Goal: Entertainment & Leisure: Consume media (video, audio)

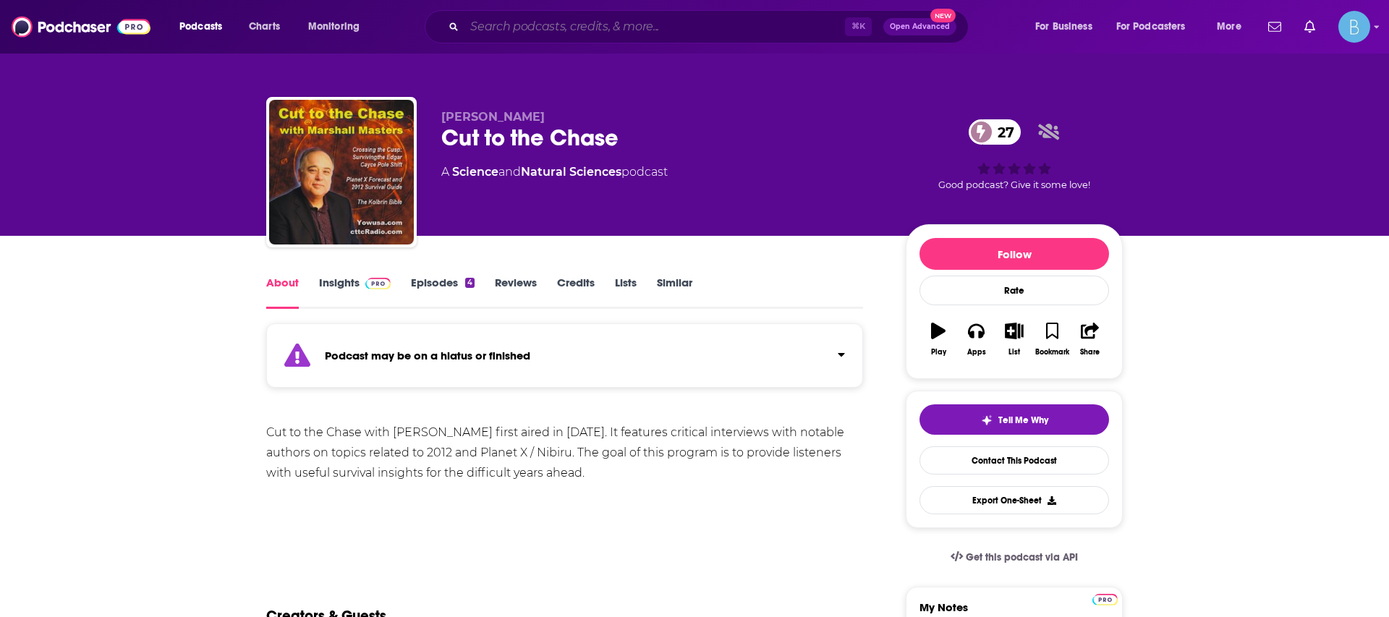
click at [485, 29] on input "Search podcasts, credits, & more..." at bounding box center [654, 26] width 381 height 23
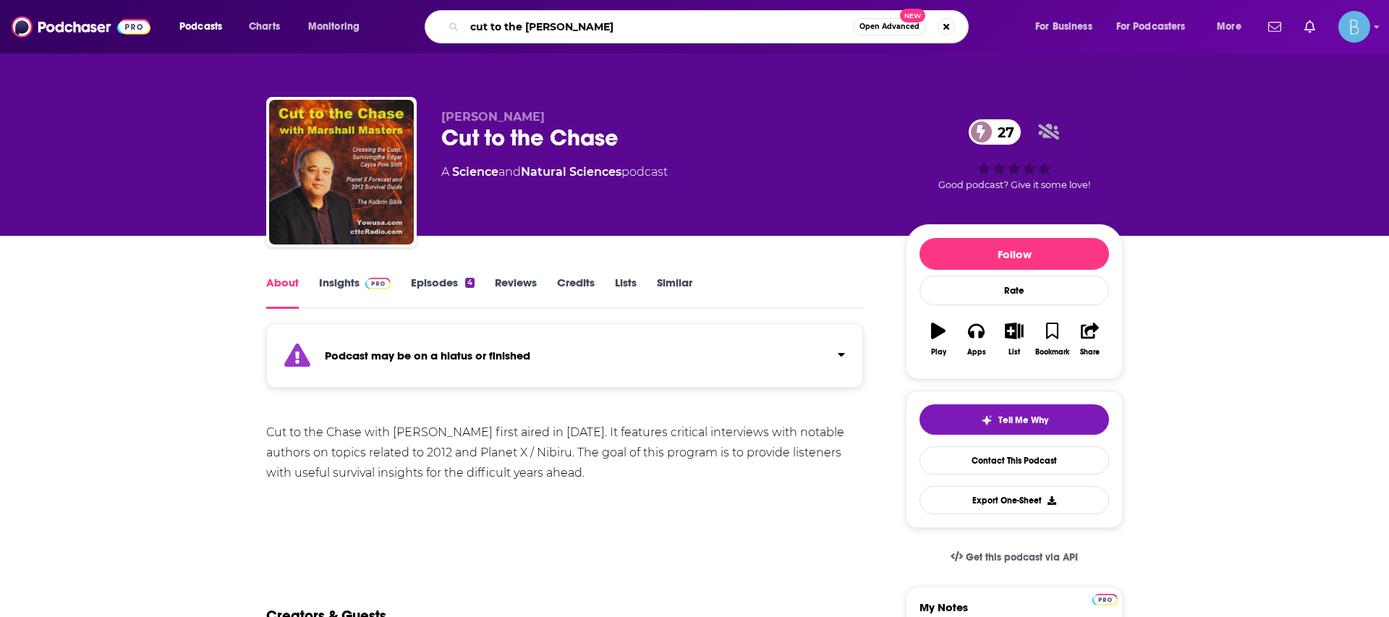
type input "cut to the chase"
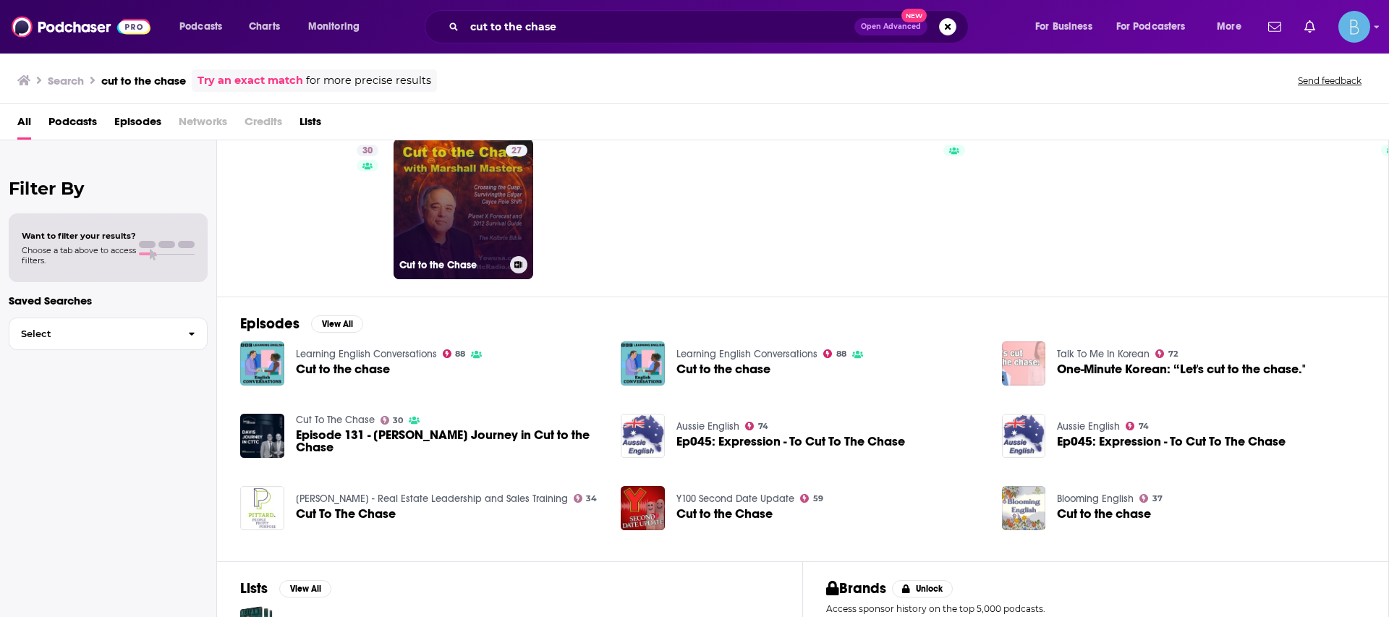
scroll to position [48, 0]
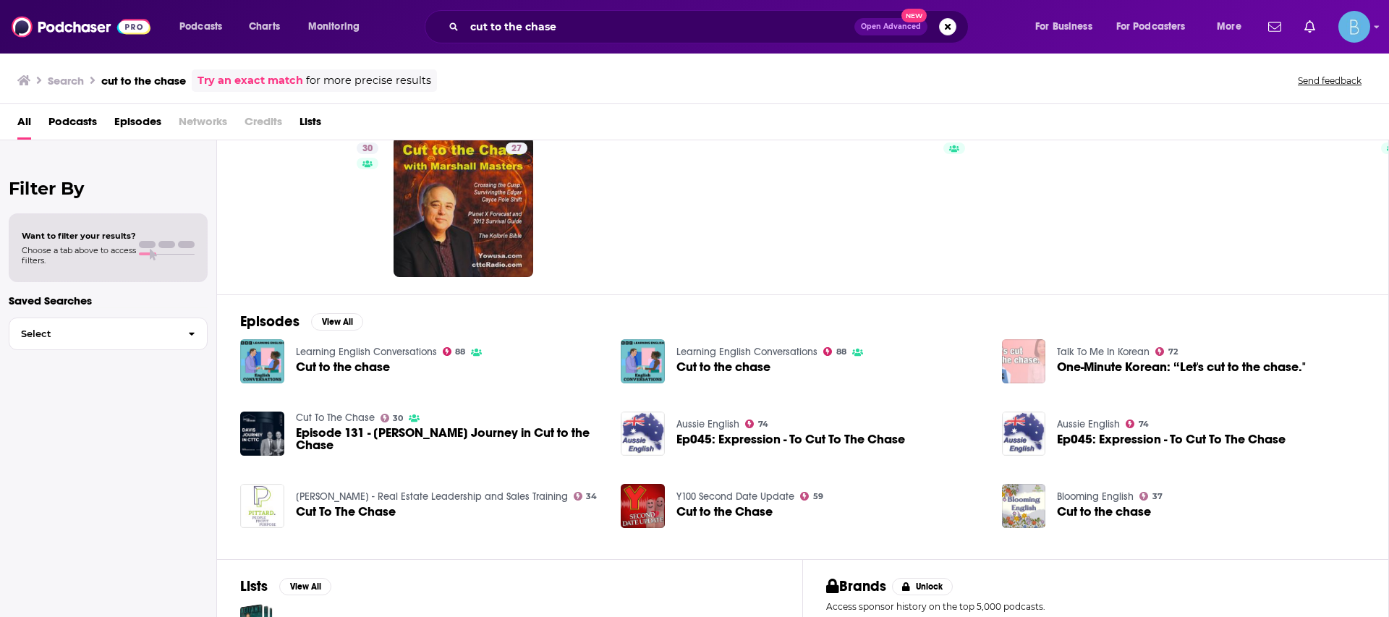
click at [625, 9] on div "Podcasts Charts Monitoring cut to the chase Open Advanced New For Business For …" at bounding box center [694, 27] width 1389 height 54
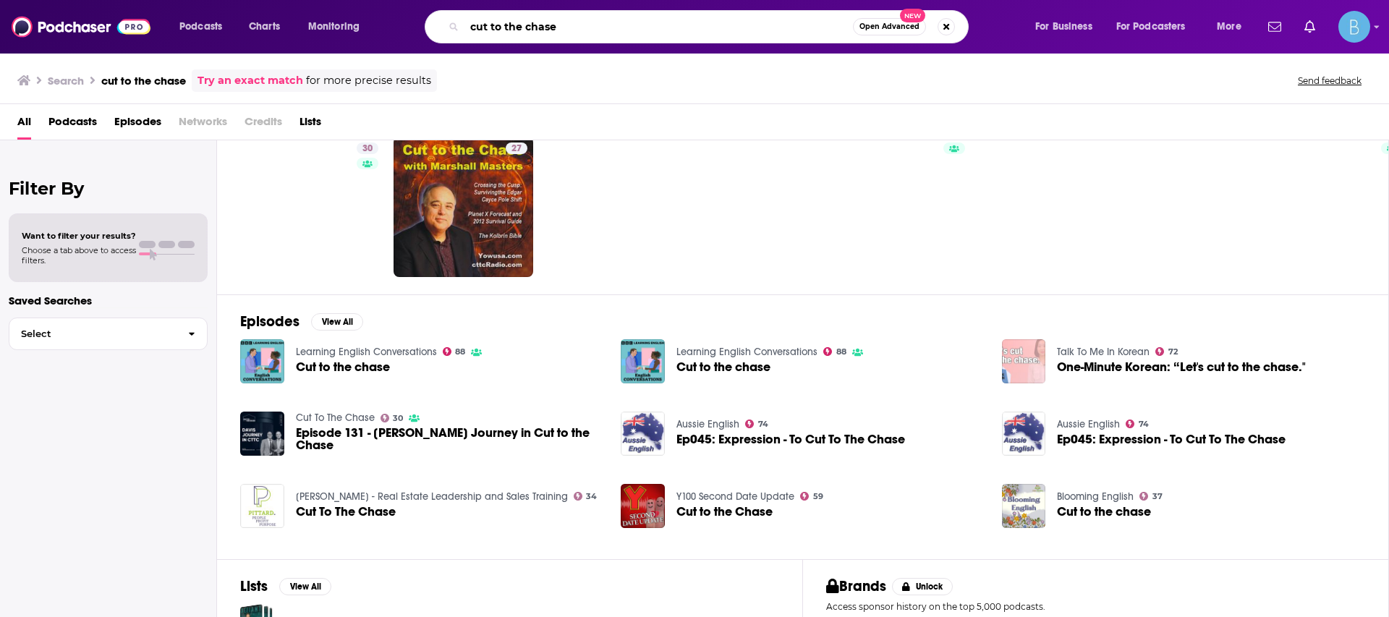
click at [604, 24] on input "cut to the chase" at bounding box center [658, 26] width 389 height 23
type input "cut to the chase podcast"
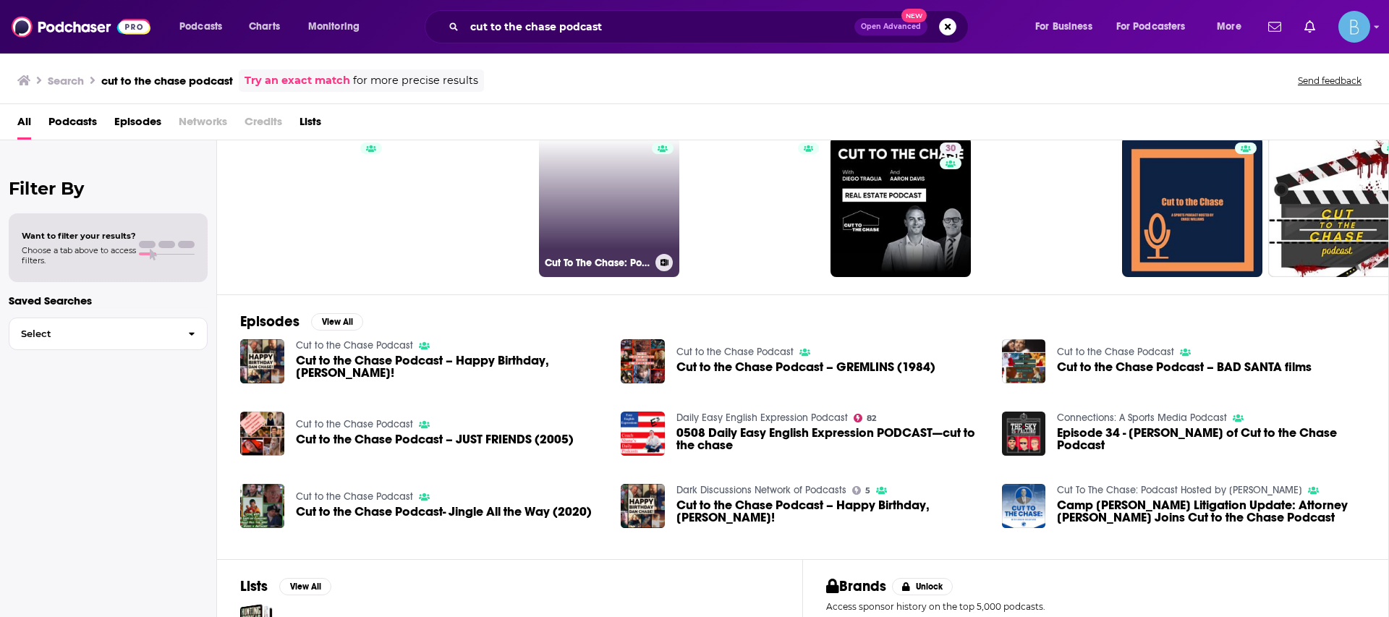
click at [619, 212] on link "Cut To The Chase: Podcast Hosted by [PERSON_NAME]" at bounding box center [609, 207] width 140 height 140
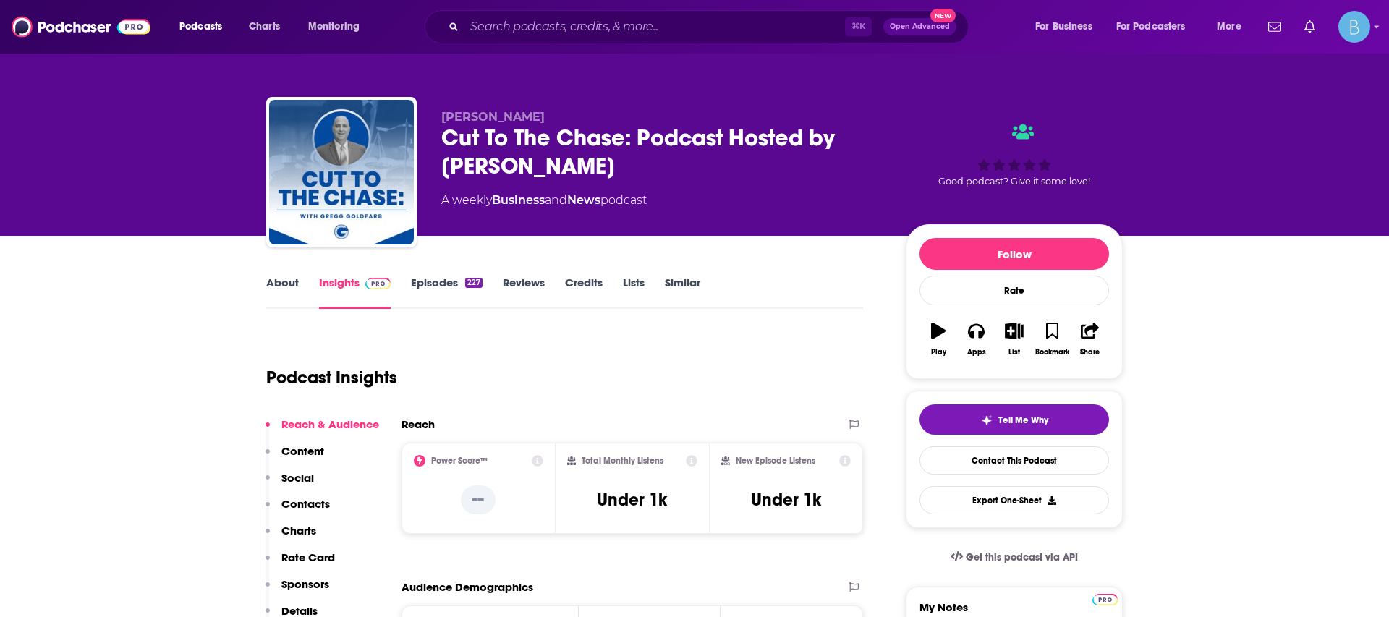
click at [468, 285] on div "227" at bounding box center [473, 283] width 17 height 10
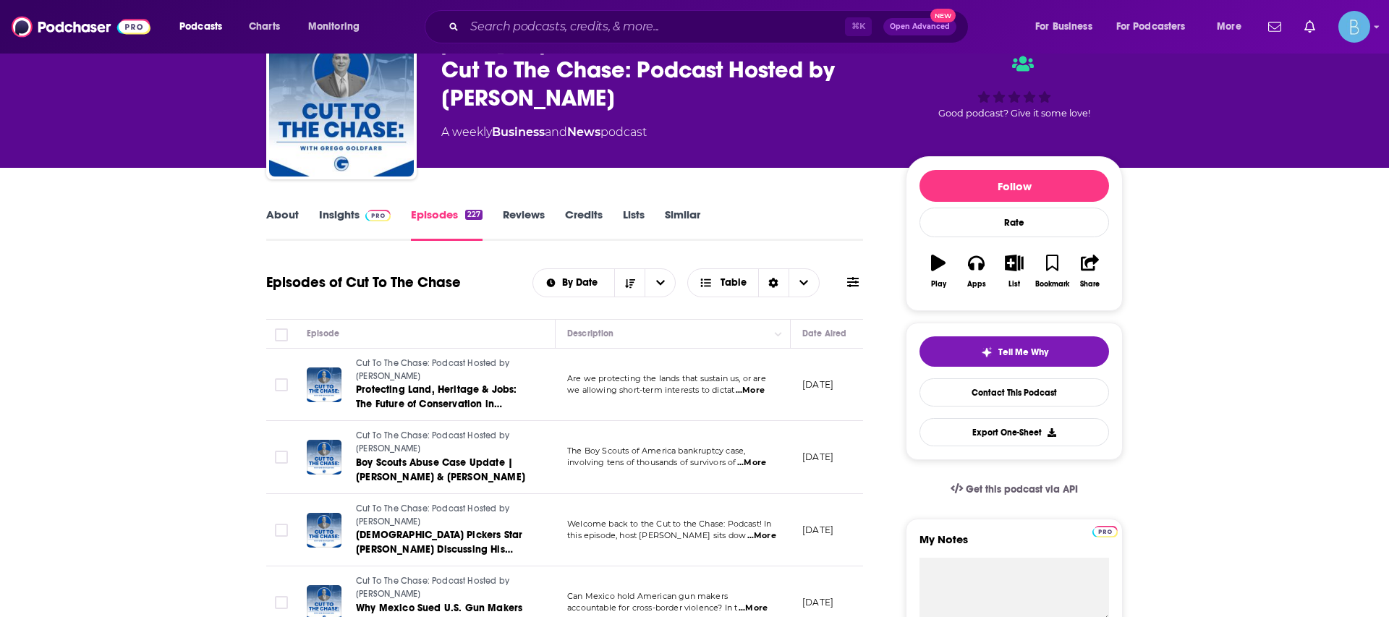
scroll to position [90, 0]
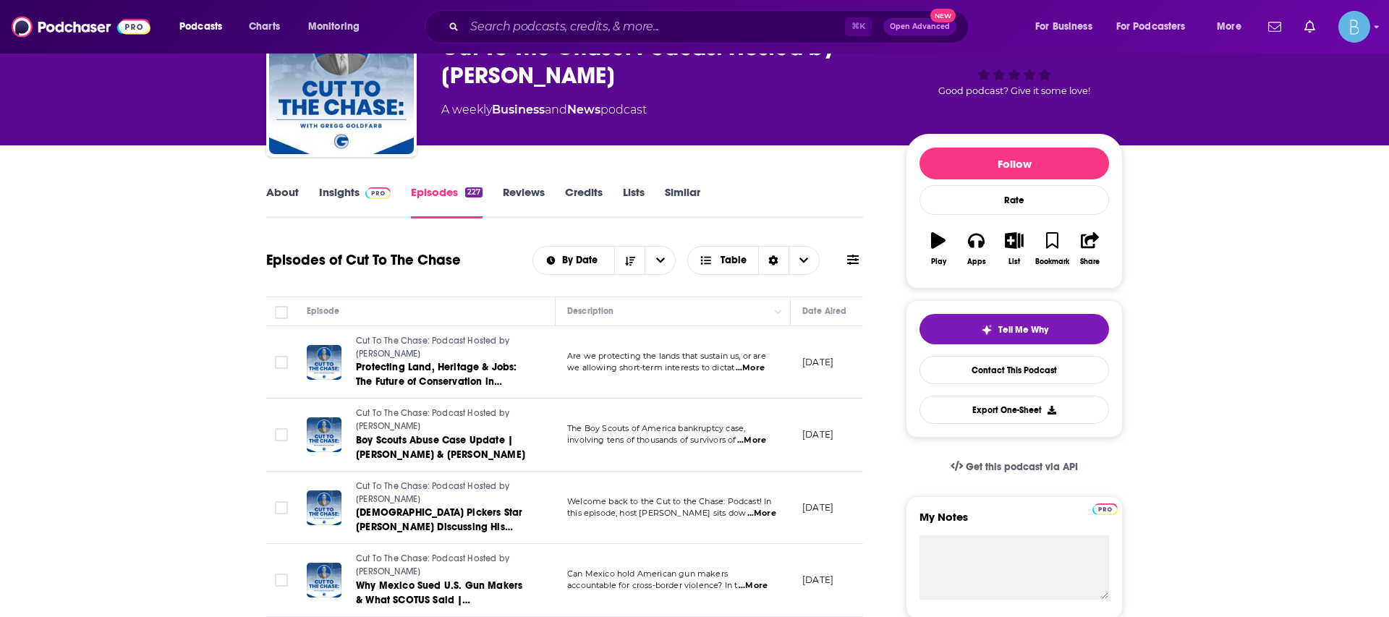
click at [464, 338] on span "Cut To The Chase: Podcast Hosted by [PERSON_NAME]" at bounding box center [432, 347] width 153 height 23
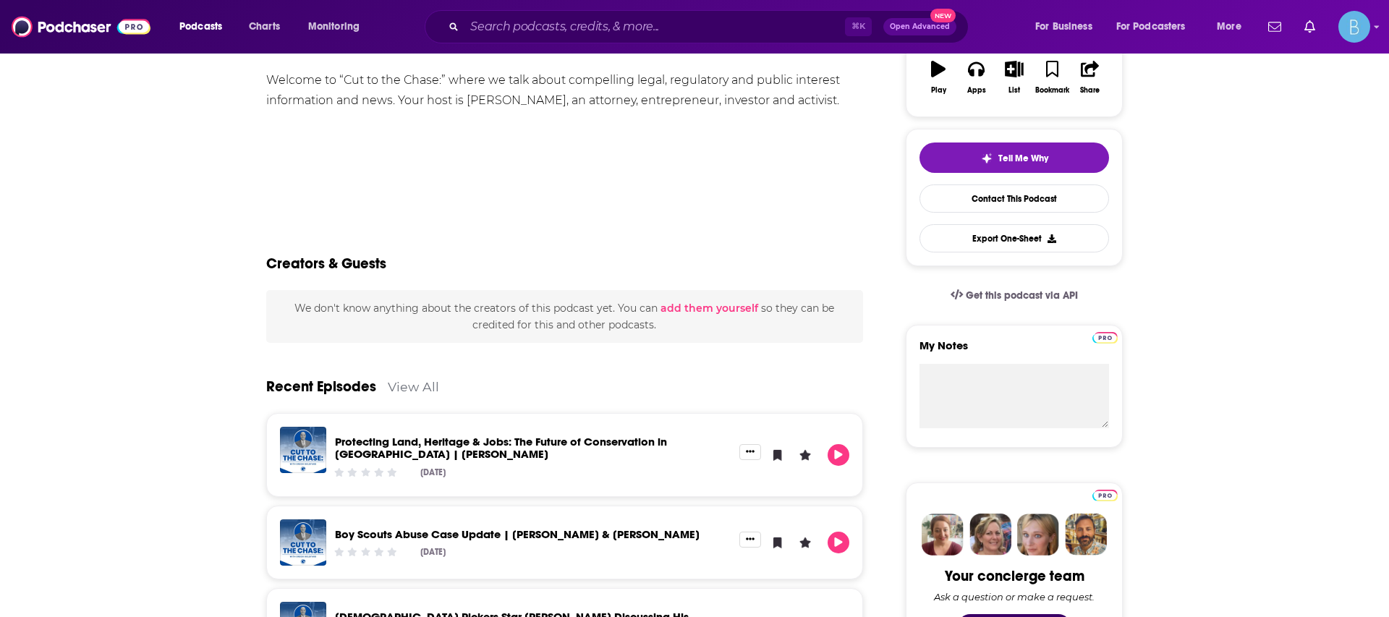
scroll to position [263, 0]
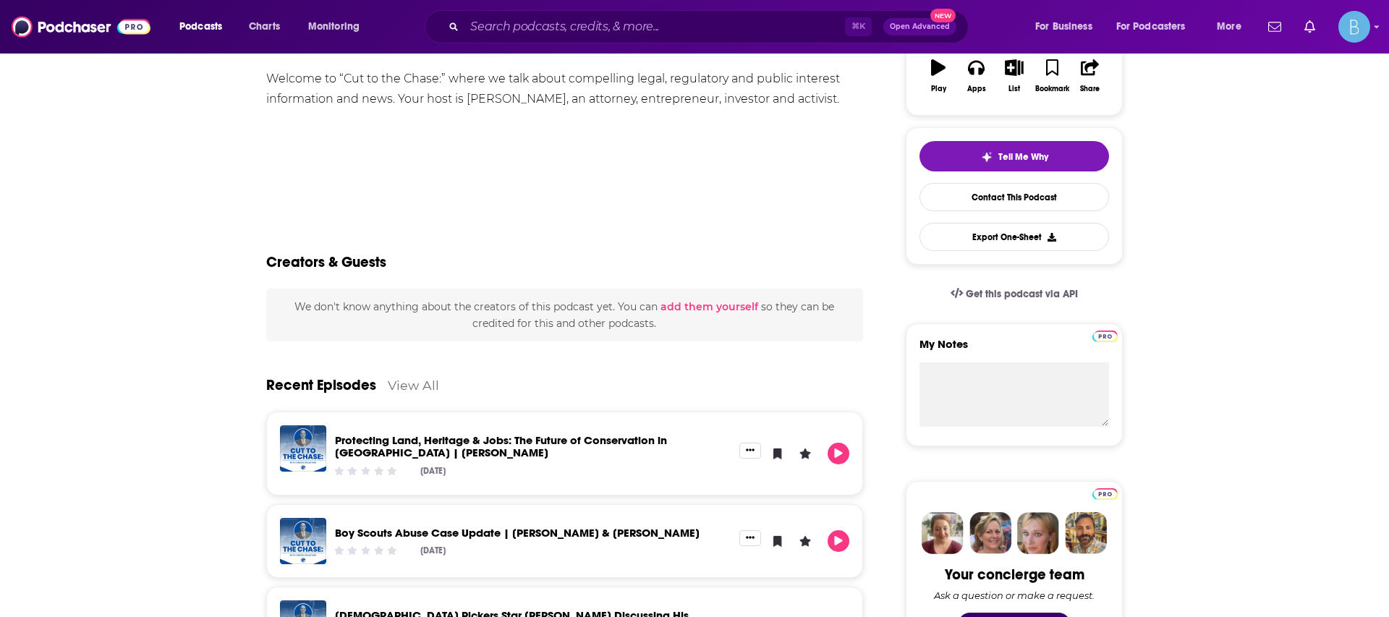
click at [438, 434] on link "Protecting Land, Heritage & Jobs: The Future of Conservation in [GEOGRAPHIC_DAT…" at bounding box center [501, 446] width 332 height 26
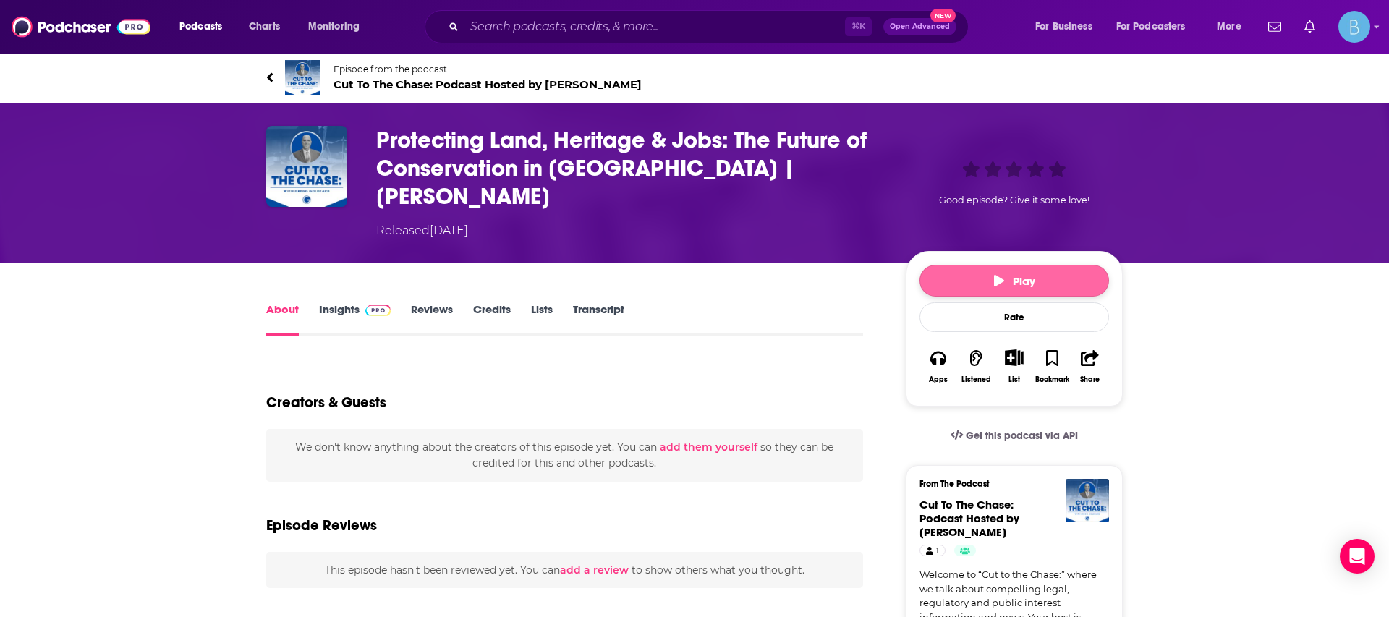
click at [1044, 265] on button "Play" at bounding box center [1015, 281] width 190 height 32
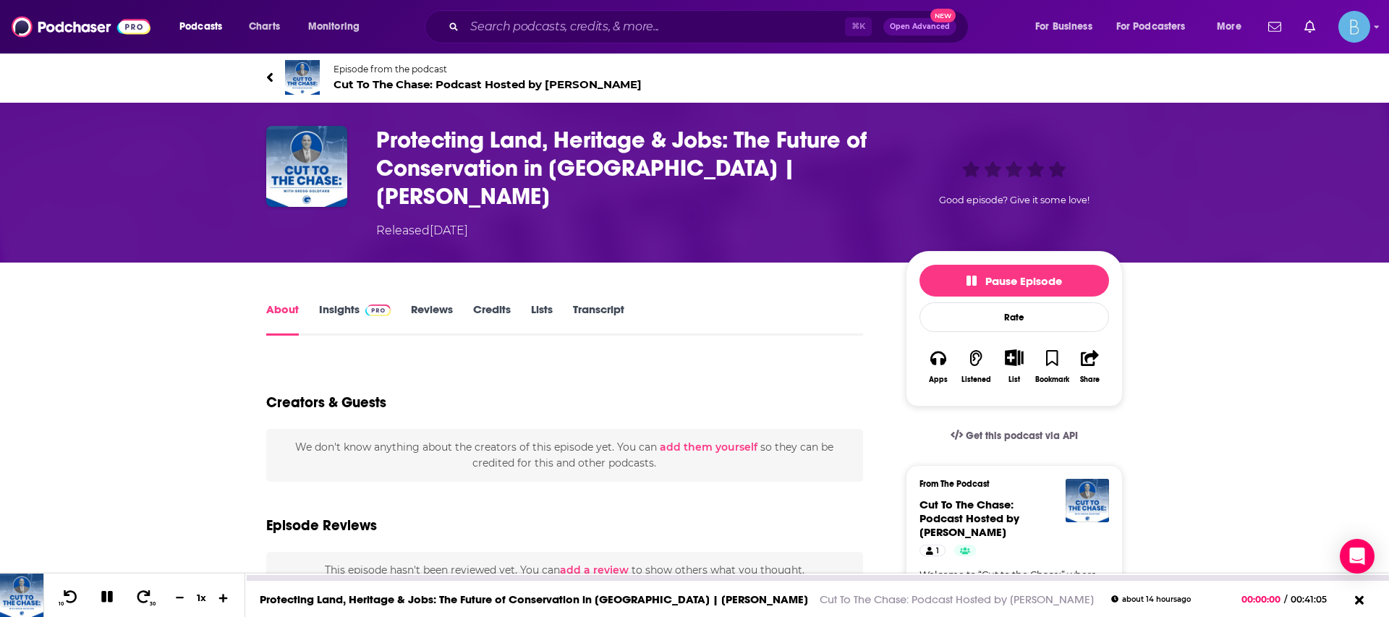
click at [216, 601] on button at bounding box center [224, 598] width 22 height 14
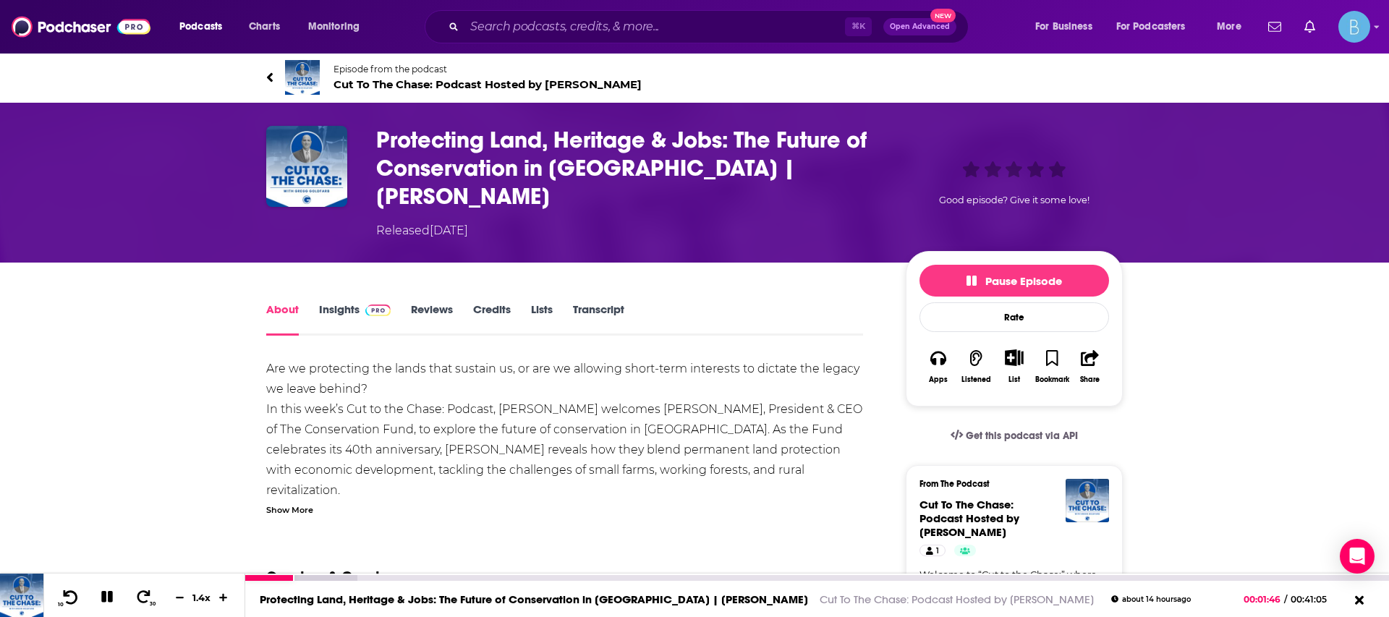
click at [69, 596] on icon at bounding box center [71, 597] width 14 height 14
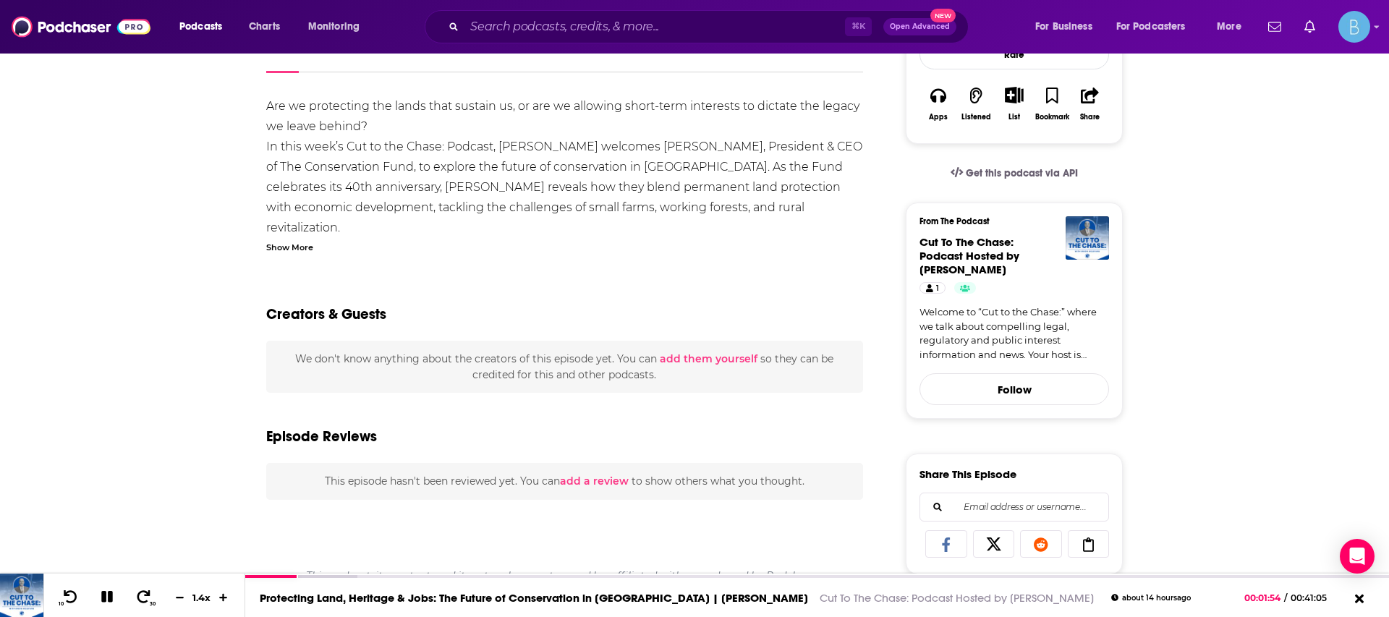
scroll to position [265, 0]
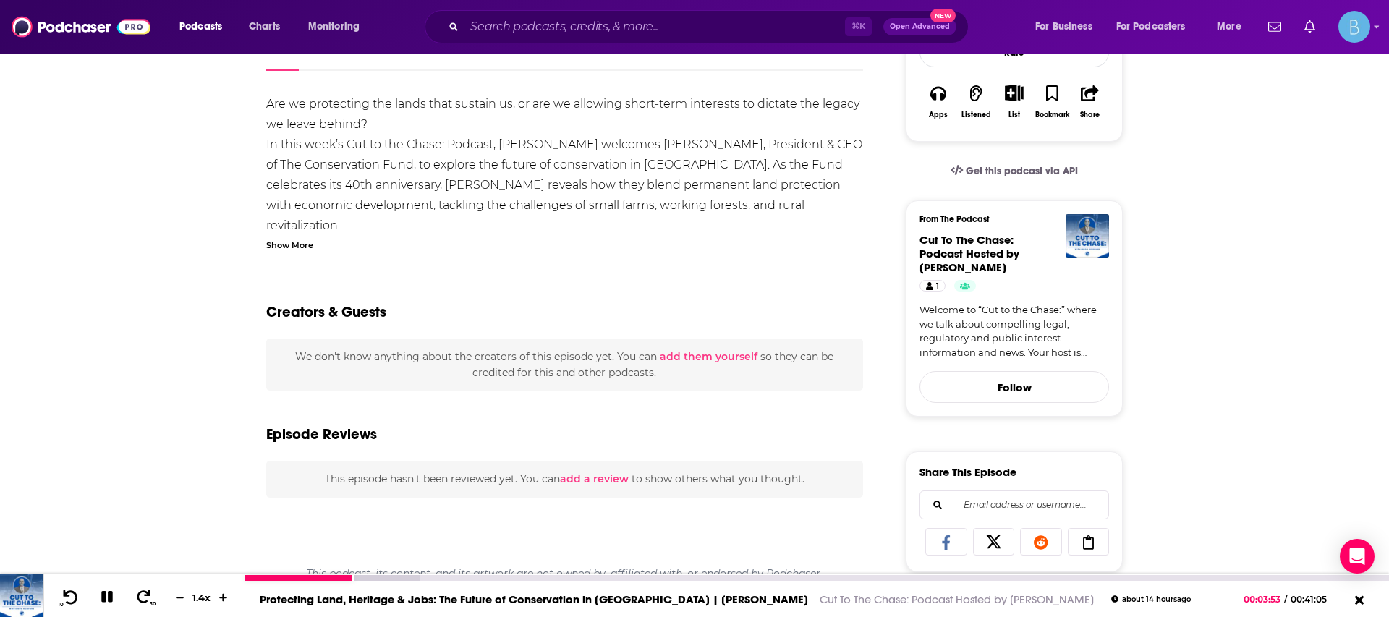
click at [75, 599] on icon at bounding box center [71, 597] width 14 height 14
click at [225, 598] on icon at bounding box center [224, 597] width 12 height 9
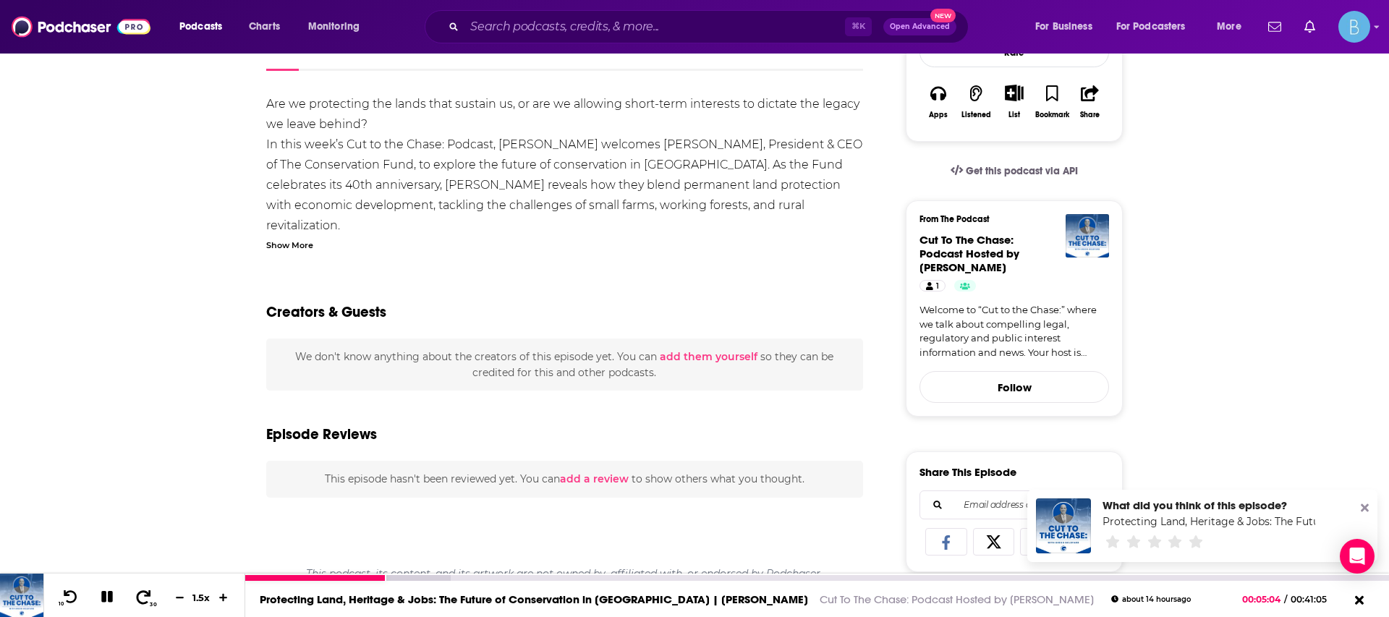
click at [141, 601] on icon at bounding box center [144, 597] width 14 height 14
click at [141, 601] on icon at bounding box center [144, 597] width 18 height 14
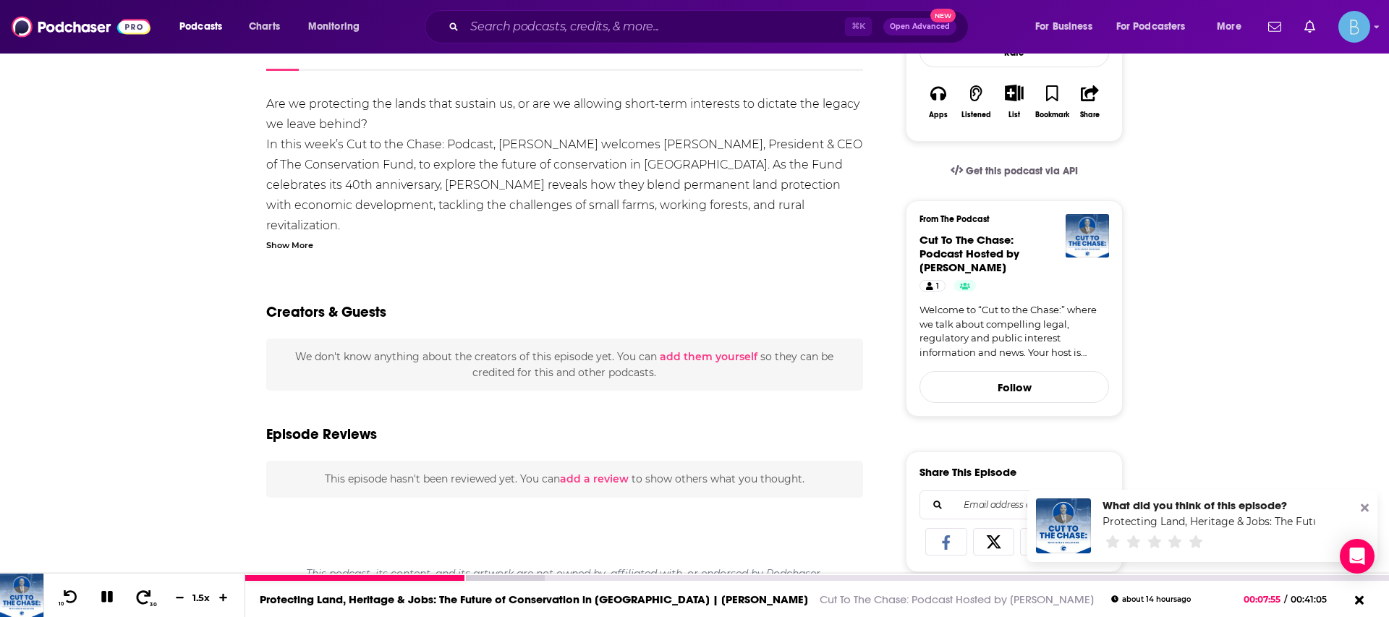
click at [140, 599] on icon at bounding box center [144, 597] width 18 height 14
click at [61, 597] on icon at bounding box center [70, 597] width 18 height 14
click at [69, 607] on div "10 30 1.5 x" at bounding box center [144, 595] width 202 height 43
click at [66, 608] on div "10 30 1.5 x" at bounding box center [144, 595] width 202 height 43
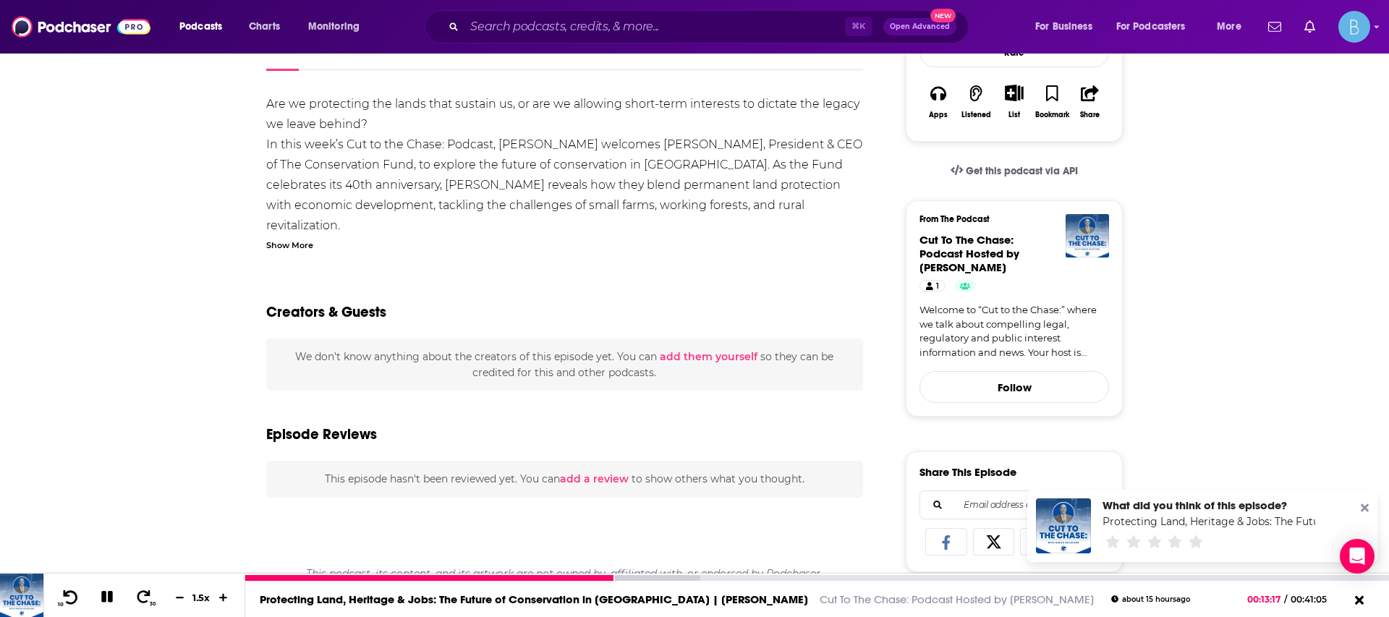
click at [66, 606] on button "10" at bounding box center [69, 597] width 30 height 20
click at [137, 598] on icon at bounding box center [144, 597] width 18 height 14
click at [134, 590] on button "30" at bounding box center [145, 597] width 30 height 20
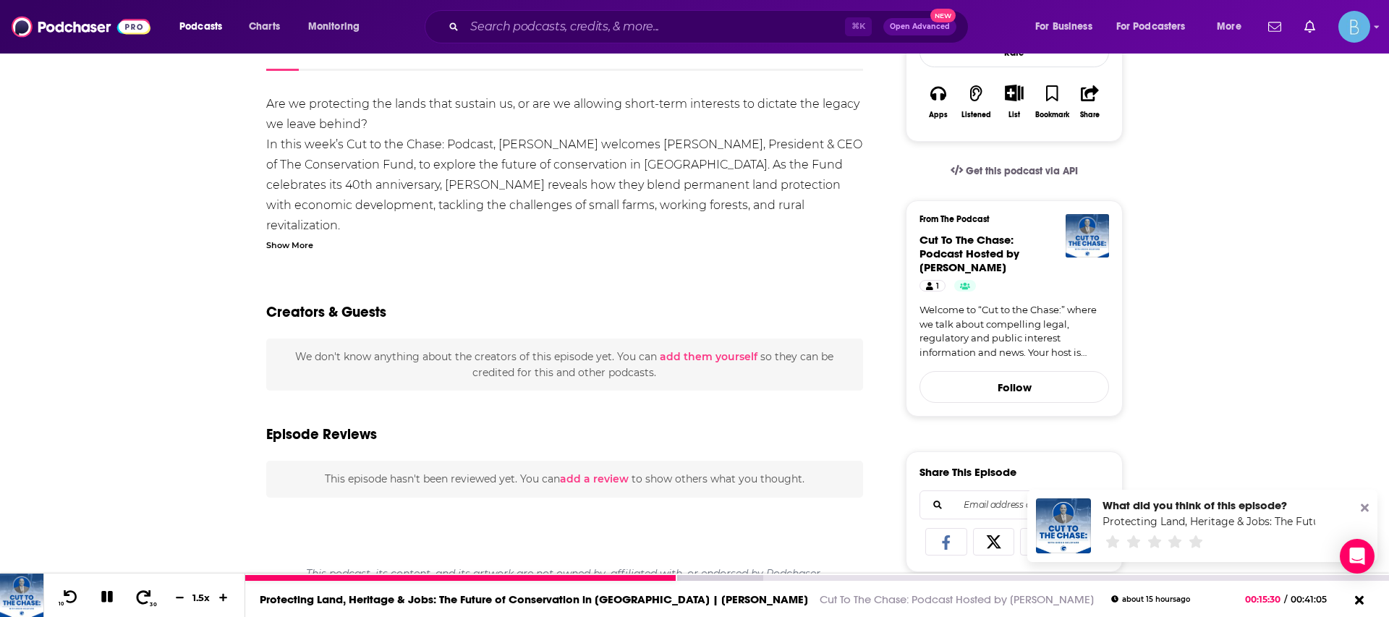
click at [134, 590] on button "30" at bounding box center [145, 597] width 30 height 20
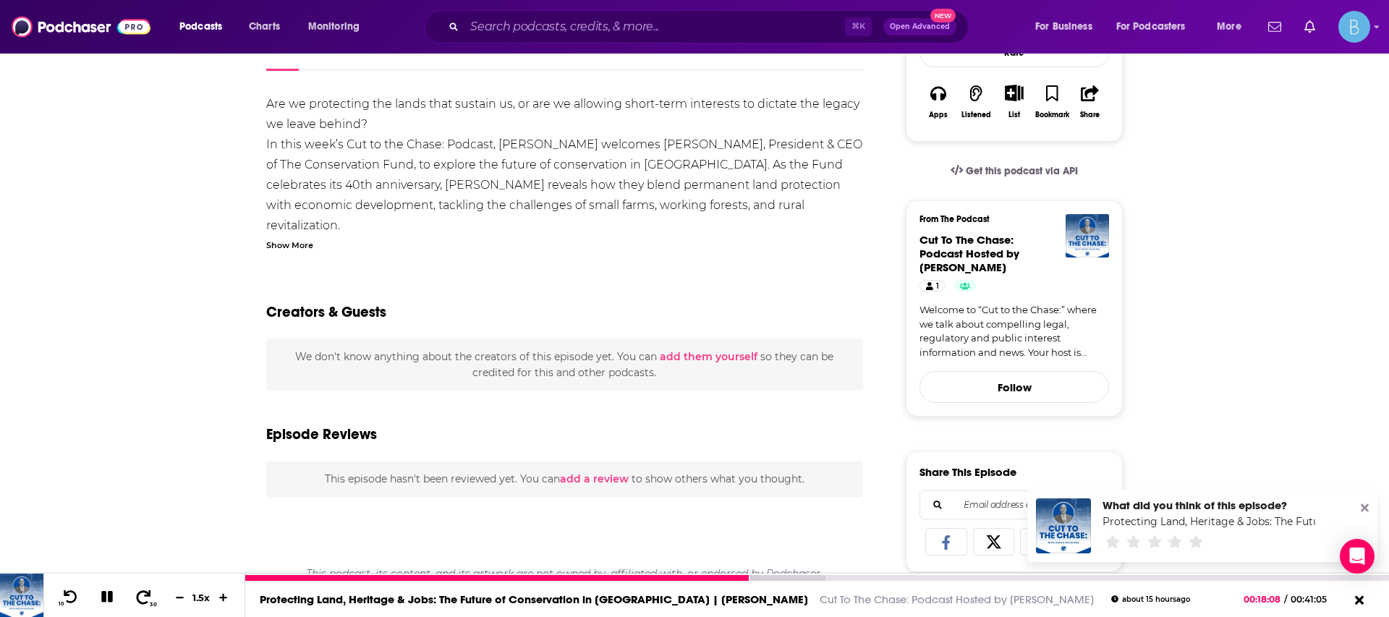
click at [134, 590] on button "30" at bounding box center [145, 597] width 30 height 20
click at [132, 591] on button "30" at bounding box center [145, 597] width 30 height 20
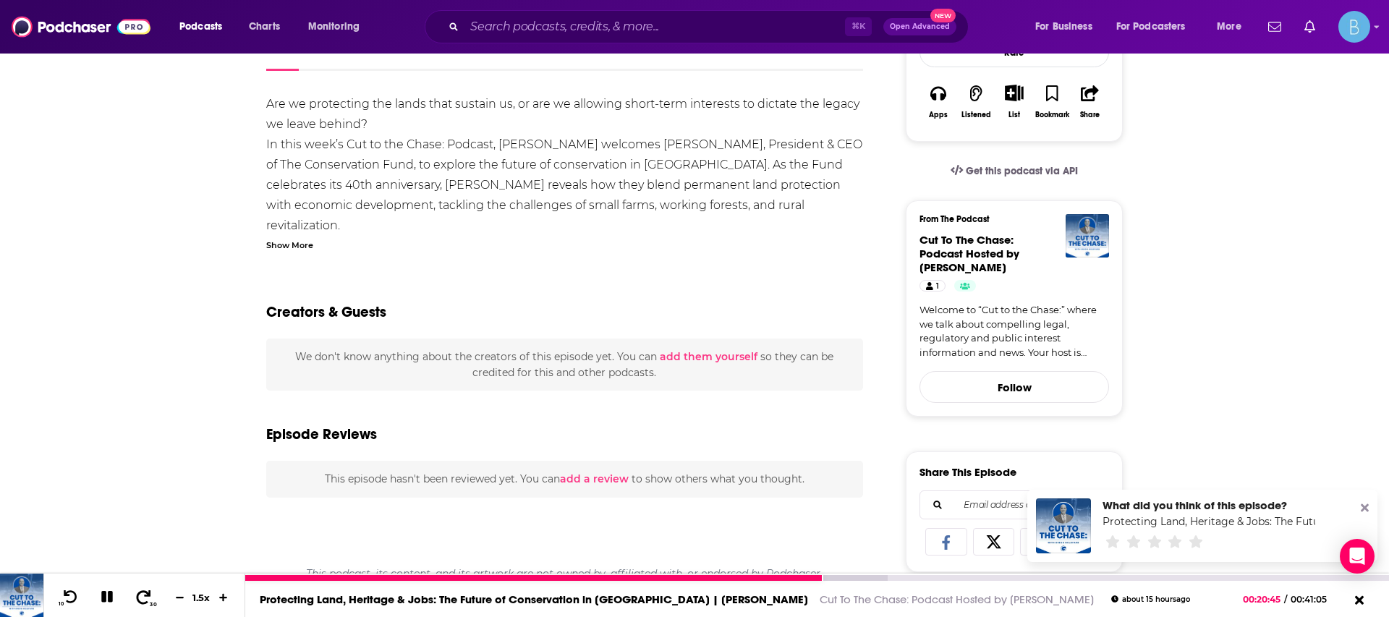
click at [132, 591] on button "30" at bounding box center [145, 597] width 30 height 20
click at [131, 591] on button "30" at bounding box center [145, 597] width 30 height 20
click at [132, 590] on button "30" at bounding box center [145, 597] width 30 height 20
click at [133, 592] on button "30" at bounding box center [145, 597] width 30 height 20
click at [133, 590] on button "30" at bounding box center [145, 597] width 30 height 20
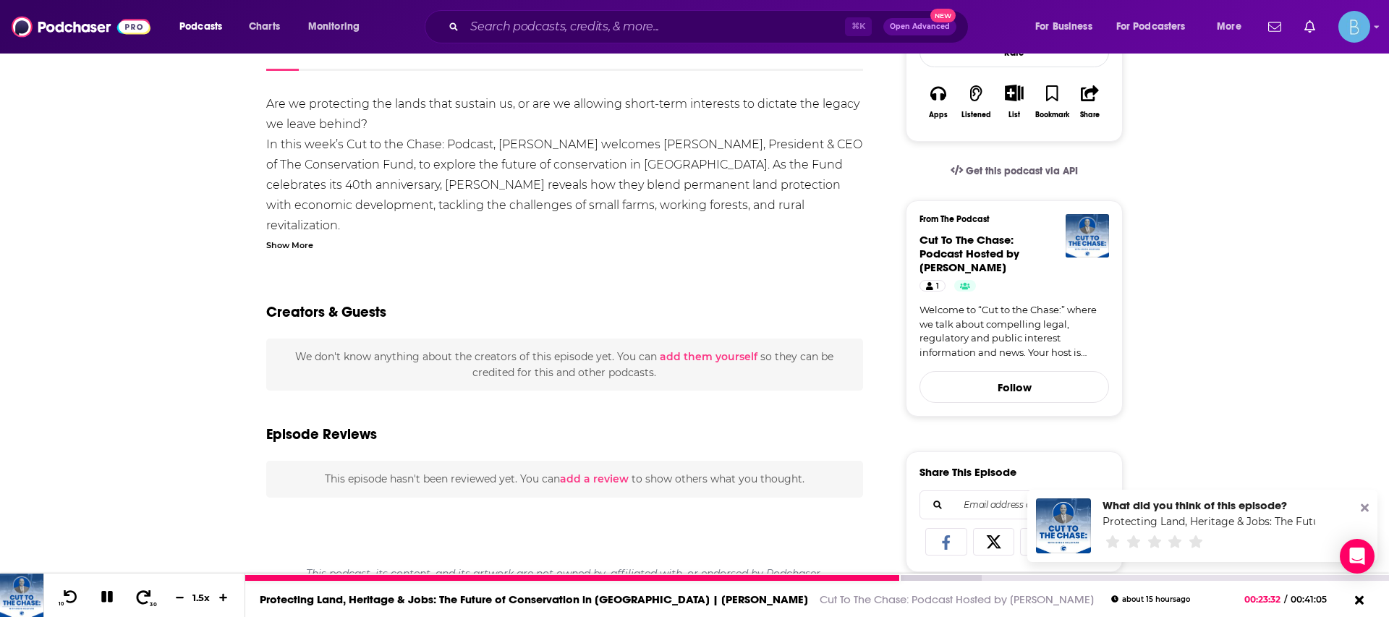
click at [133, 590] on button "30" at bounding box center [145, 597] width 30 height 20
click at [134, 589] on button "30" at bounding box center [145, 597] width 30 height 20
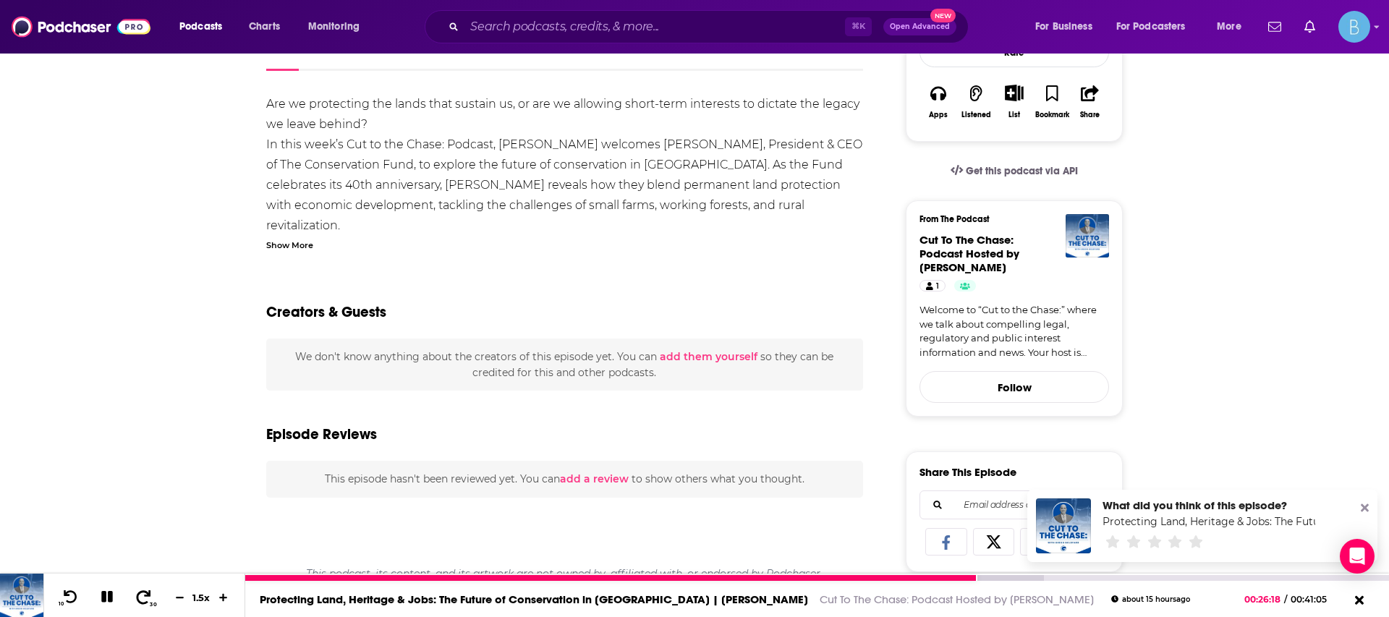
click at [134, 589] on button "30" at bounding box center [145, 597] width 30 height 20
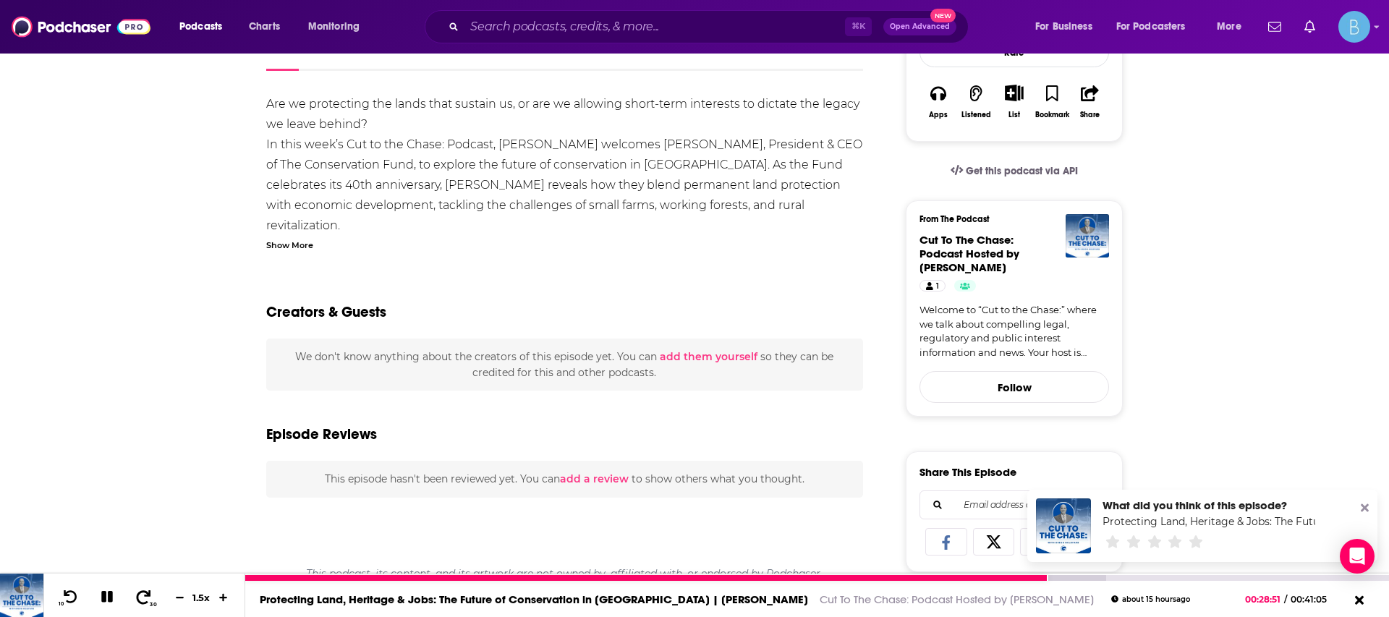
click at [134, 589] on button "30" at bounding box center [145, 597] width 30 height 20
click at [140, 591] on icon at bounding box center [144, 597] width 14 height 14
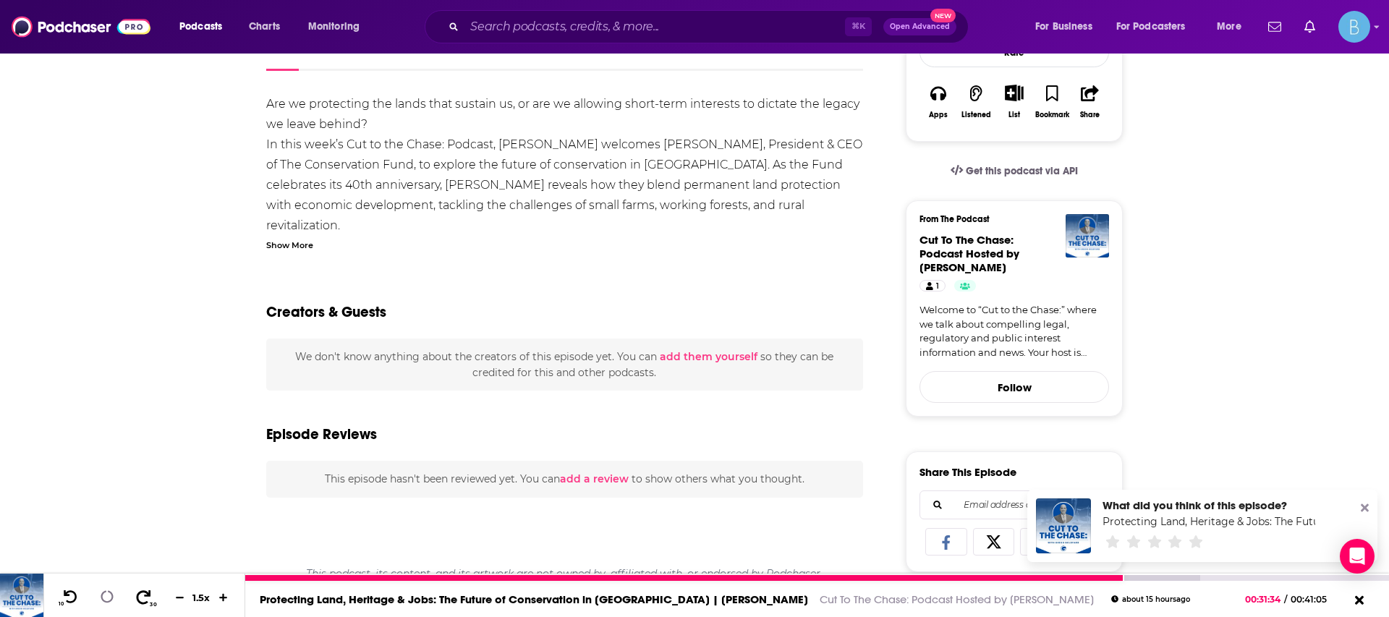
click at [140, 591] on icon at bounding box center [144, 597] width 14 height 14
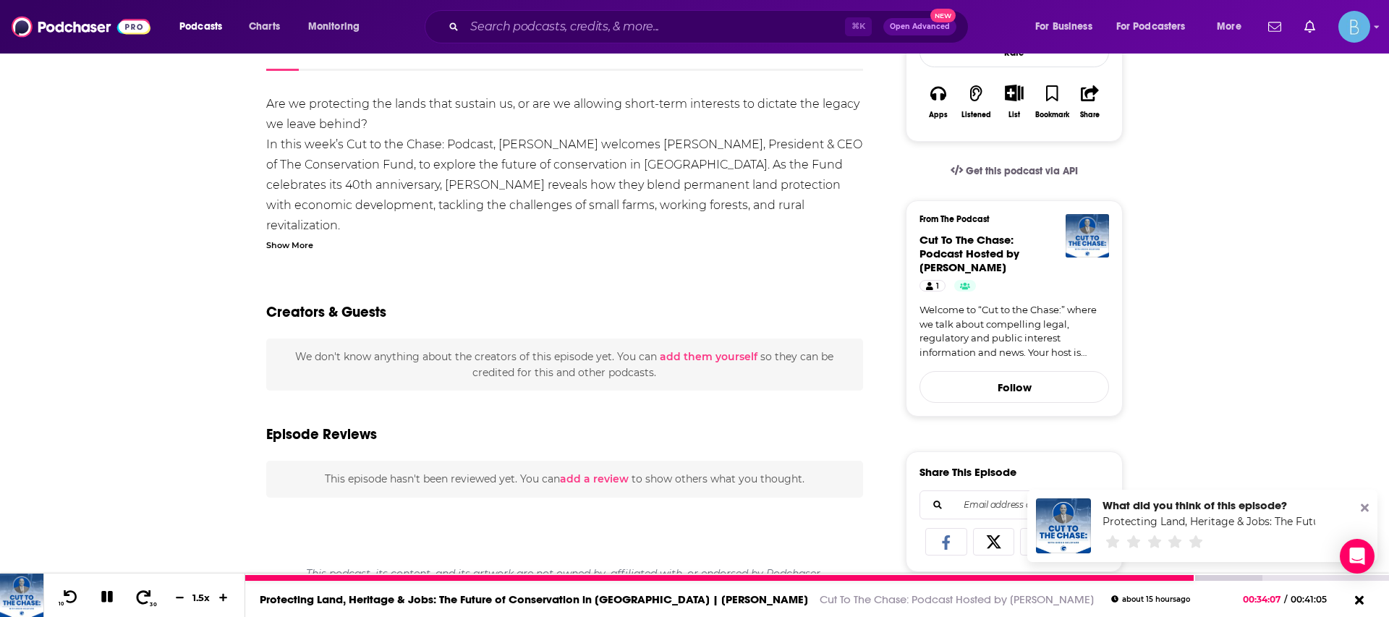
click at [140, 591] on icon at bounding box center [144, 597] width 14 height 14
click at [141, 592] on icon at bounding box center [144, 597] width 14 height 14
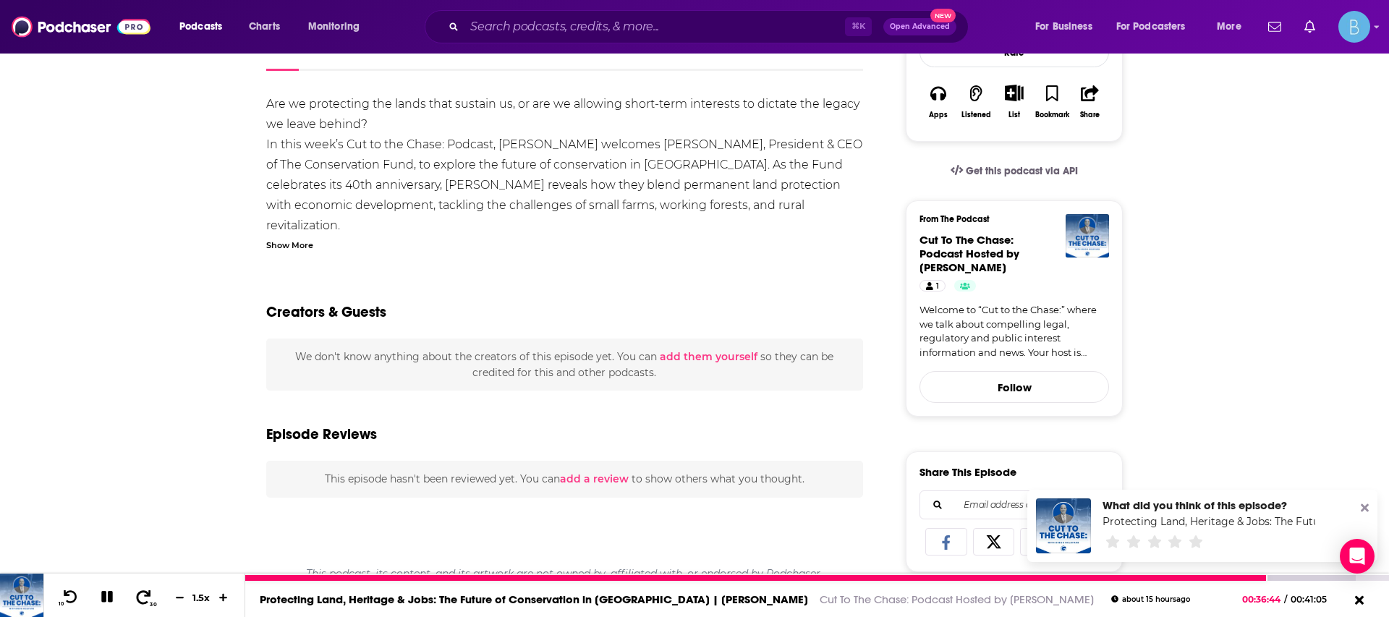
click at [141, 592] on icon at bounding box center [144, 597] width 14 height 14
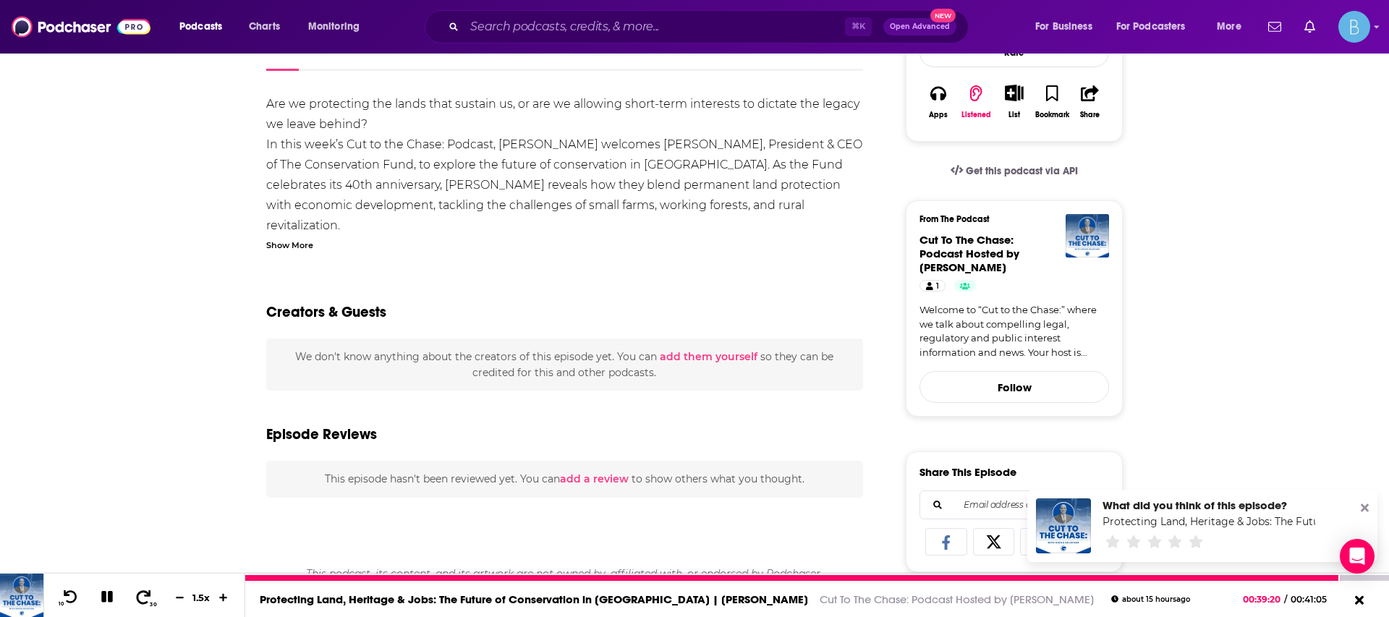
click at [141, 592] on icon at bounding box center [144, 597] width 14 height 14
